Goal: Information Seeking & Learning: Learn about a topic

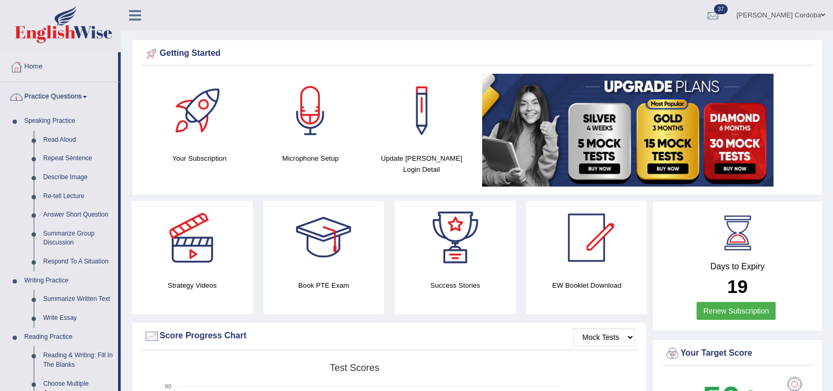
click at [51, 85] on link "Practice Questions" at bounding box center [59, 95] width 117 height 26
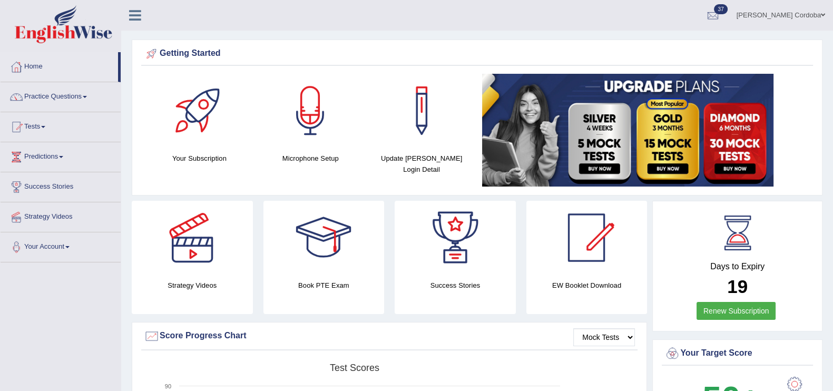
click at [32, 130] on link "Tests" at bounding box center [61, 125] width 120 height 26
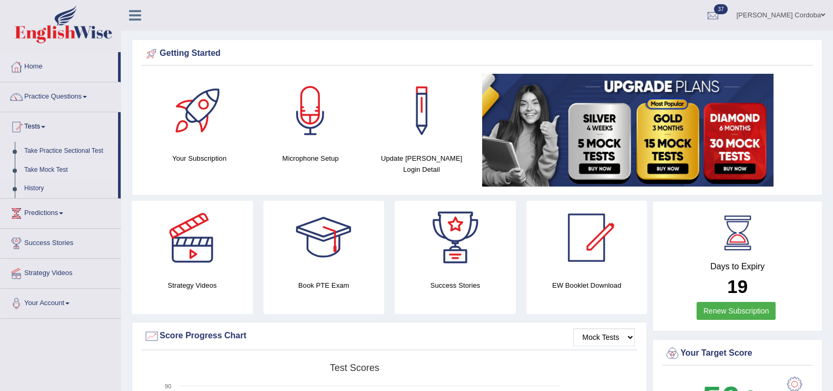
click at [49, 170] on link "Take Mock Test" at bounding box center [68, 170] width 99 height 19
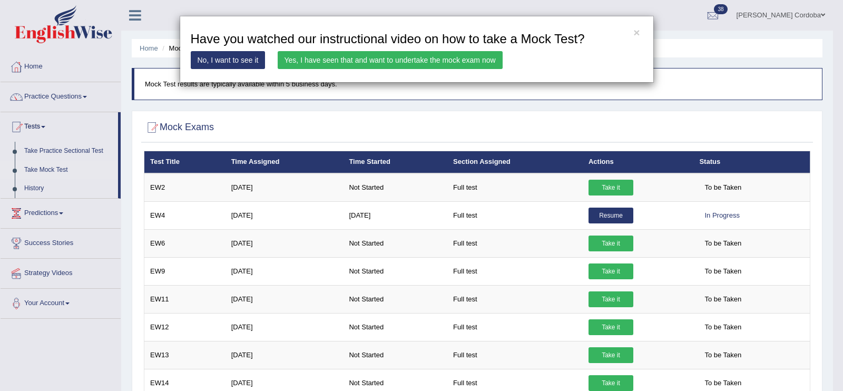
click at [469, 65] on link "Yes, I have seen that and want to undertake the mock exam now" at bounding box center [390, 60] width 225 height 18
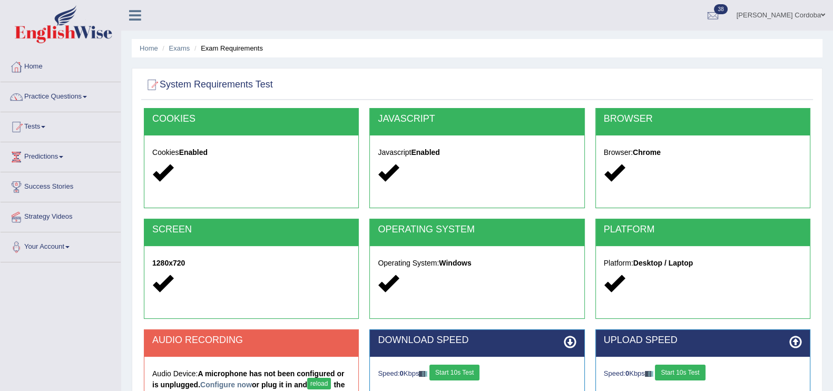
scroll to position [162, 0]
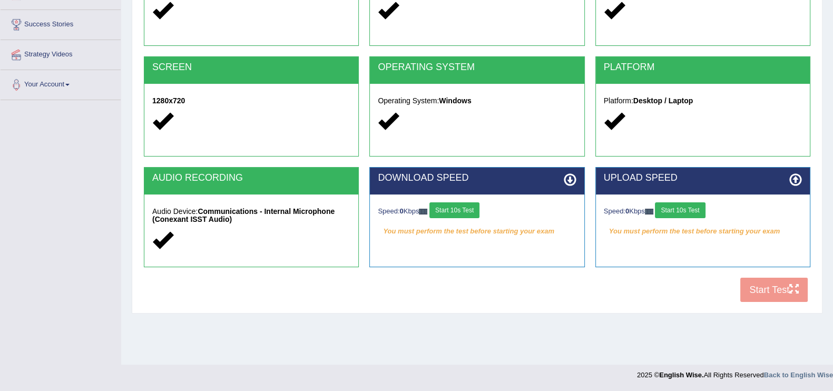
click at [329, 221] on h5 "Audio Device: Communications - Internal Microphone (Conexant ISST Audio)" at bounding box center [251, 216] width 198 height 16
click at [469, 207] on button "Start 10s Test" at bounding box center [454, 210] width 50 height 16
click at [690, 209] on button "Start 10s Test" at bounding box center [680, 210] width 50 height 16
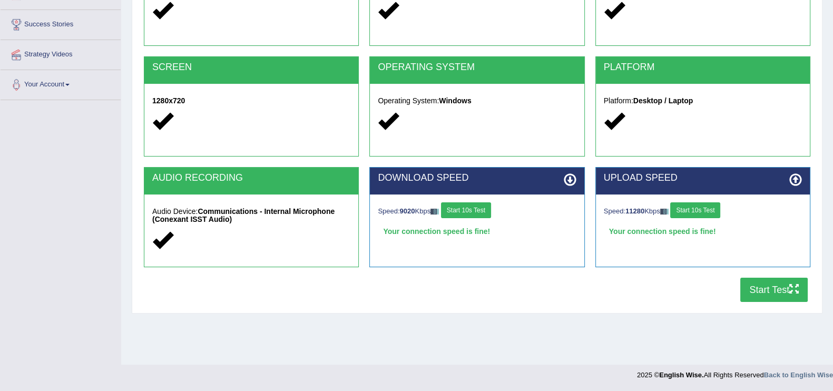
click at [778, 278] on button "Start Test" at bounding box center [773, 290] width 67 height 24
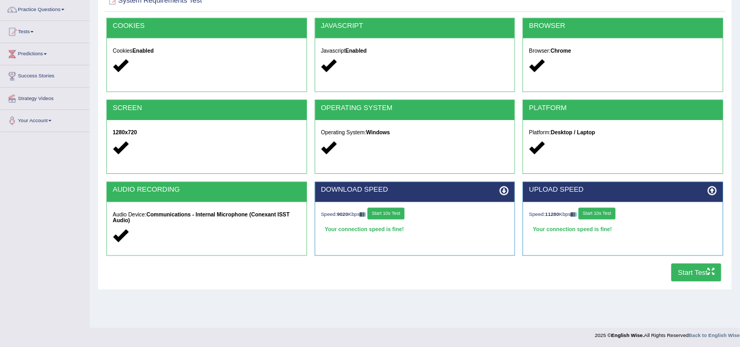
scroll to position [0, 0]
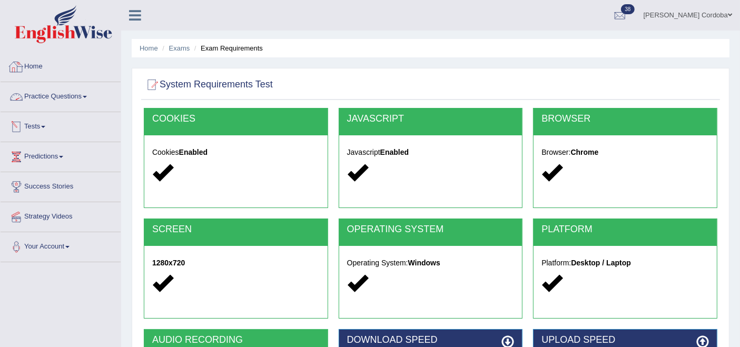
click at [18, 56] on link "Home" at bounding box center [61, 65] width 120 height 26
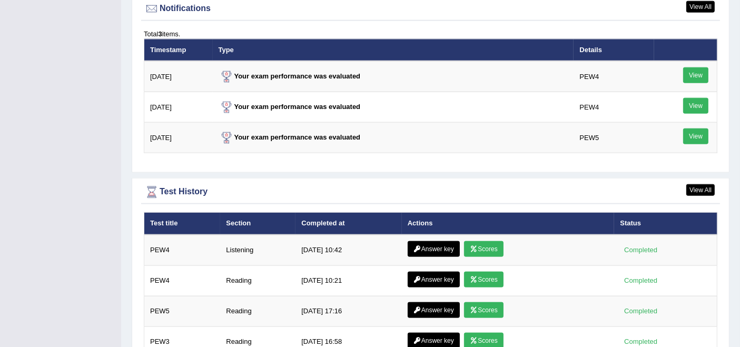
scroll to position [1300, 0]
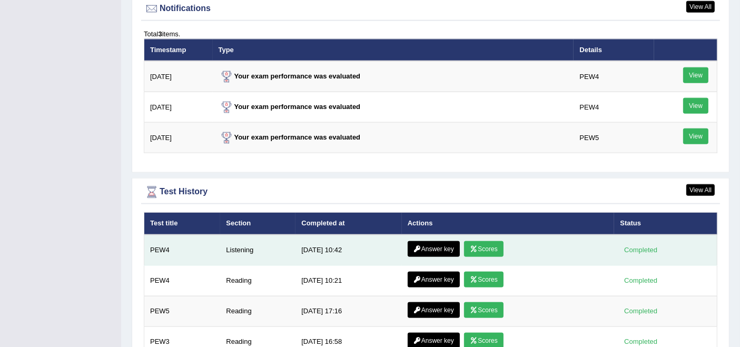
click at [431, 241] on link "Answer key" at bounding box center [434, 249] width 52 height 16
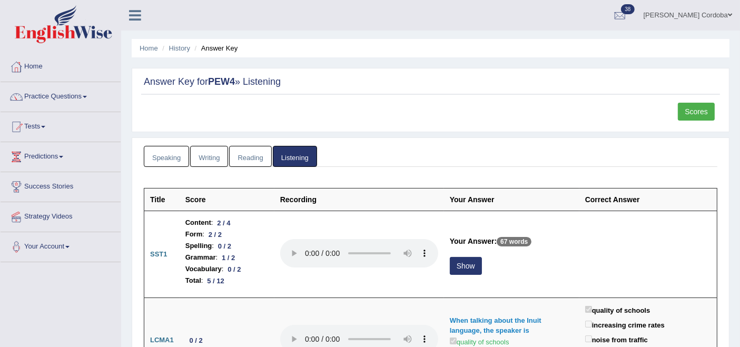
click at [329, 221] on td at bounding box center [359, 254] width 170 height 87
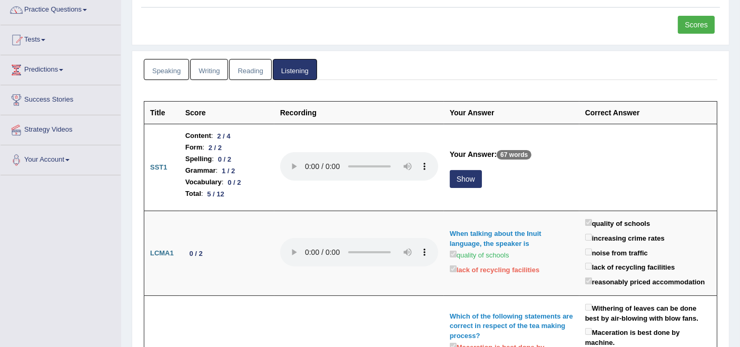
scroll to position [87, 0]
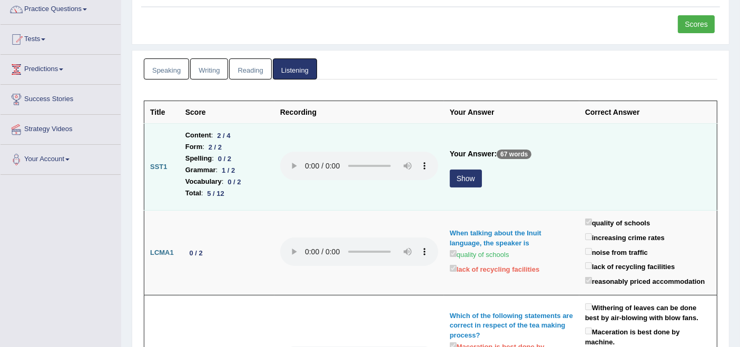
click at [467, 166] on td "Your Answer: 67 words Show" at bounding box center [511, 167] width 135 height 87
click at [467, 174] on button "Show" at bounding box center [466, 179] width 32 height 18
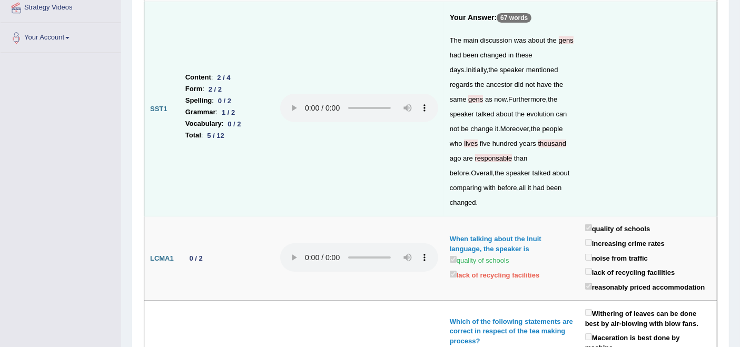
scroll to position [0, 0]
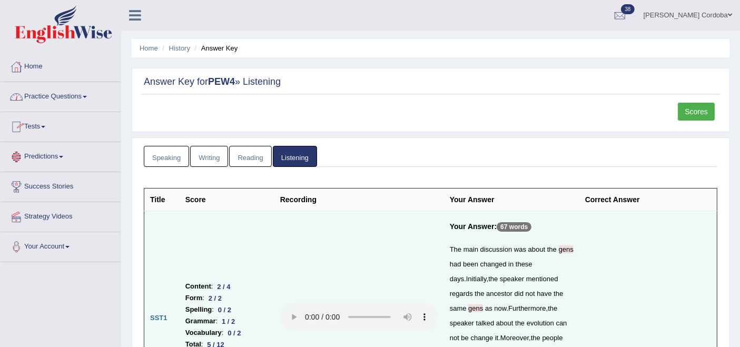
click at [44, 68] on link "Home" at bounding box center [61, 65] width 120 height 26
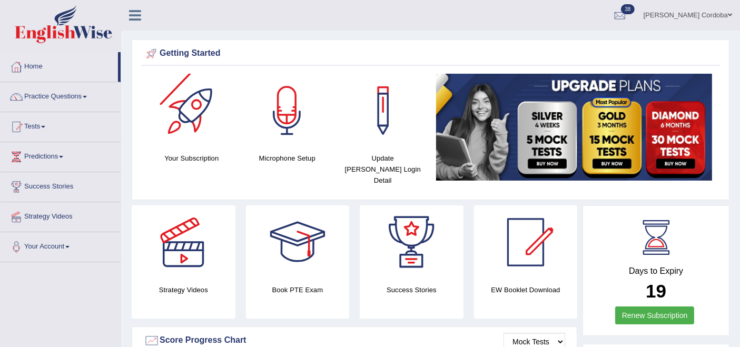
click at [215, 107] on div at bounding box center [192, 111] width 74 height 74
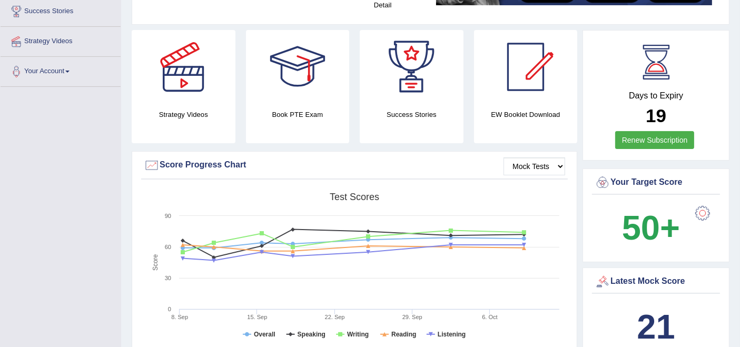
scroll to position [267, 0]
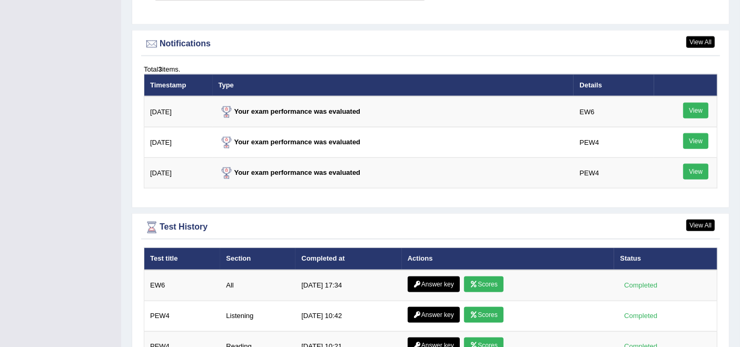
scroll to position [1265, 0]
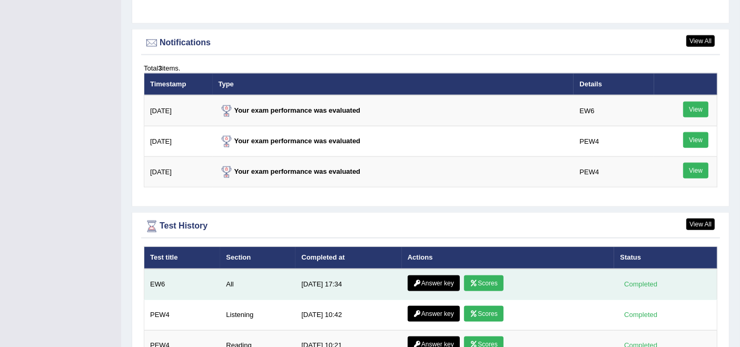
click at [489, 276] on link "Scores" at bounding box center [483, 284] width 39 height 16
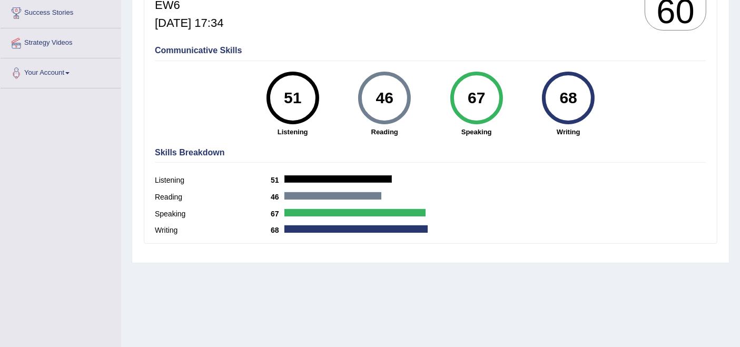
scroll to position [174, 0]
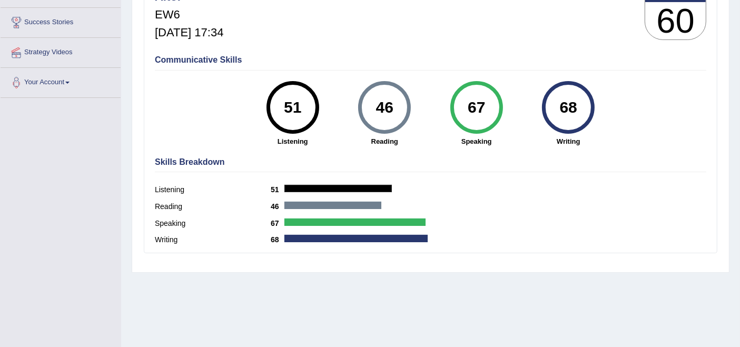
click at [489, 271] on div "Scores on EW6 All English Wise | EW6 | SCORE REPORT Aitor EW6 Oct 12, 2025, 17:…" at bounding box center [431, 88] width 598 height 369
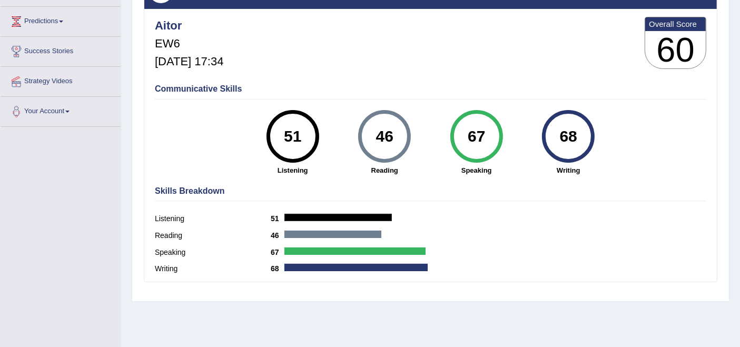
scroll to position [131, 0]
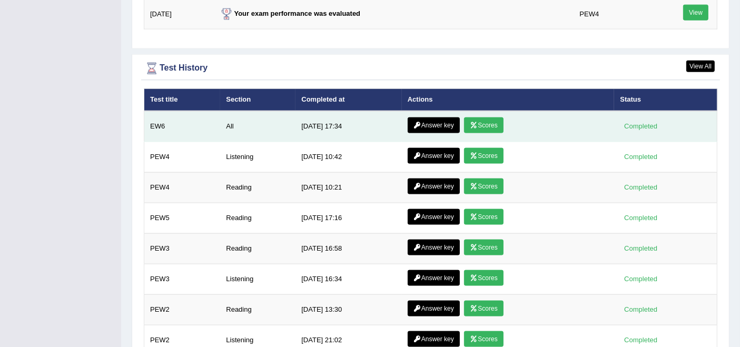
click at [421, 117] on link "Answer key" at bounding box center [434, 125] width 52 height 16
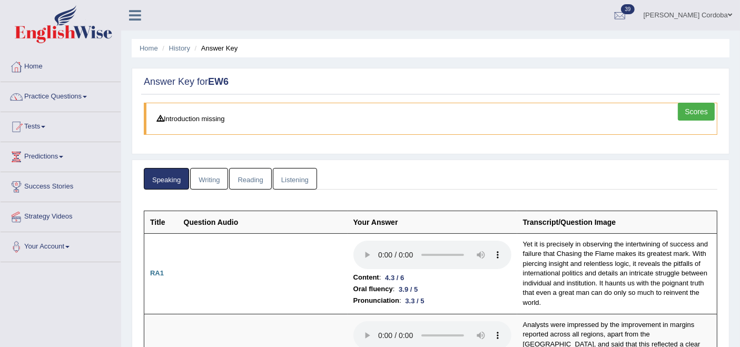
click at [209, 174] on link "Writing" at bounding box center [209, 179] width 38 height 22
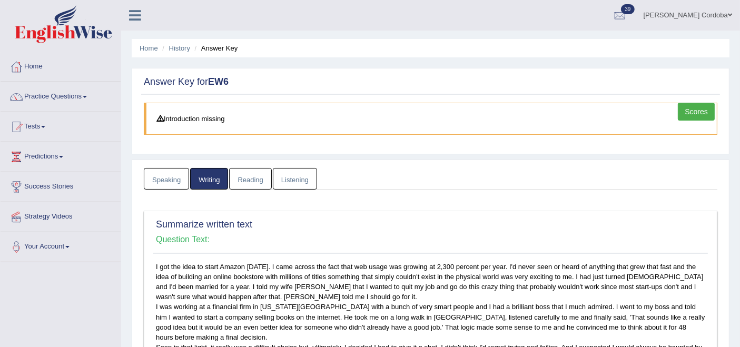
click at [244, 172] on link "Reading" at bounding box center [250, 179] width 42 height 22
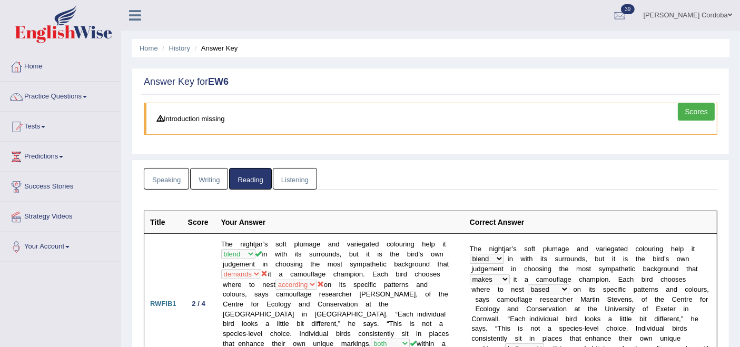
click at [296, 172] on link "Listening" at bounding box center [295, 179] width 44 height 22
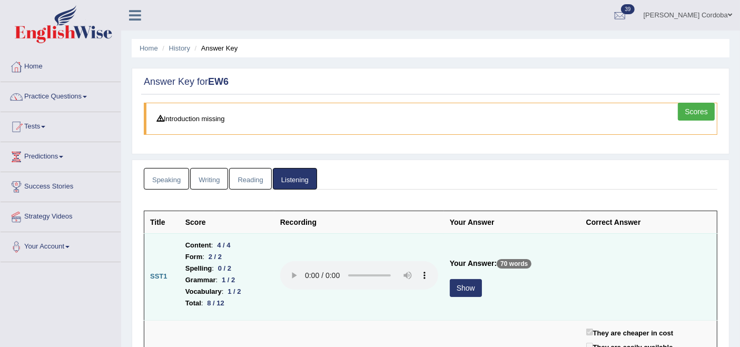
click at [468, 290] on button "Show" at bounding box center [466, 288] width 32 height 18
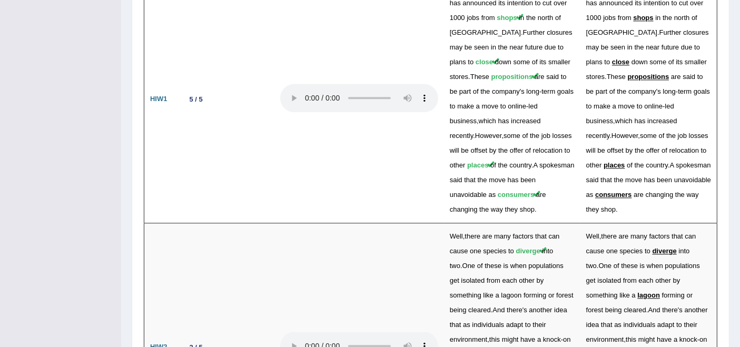
scroll to position [2751, 0]
